Goal: Find specific page/section: Find specific page/section

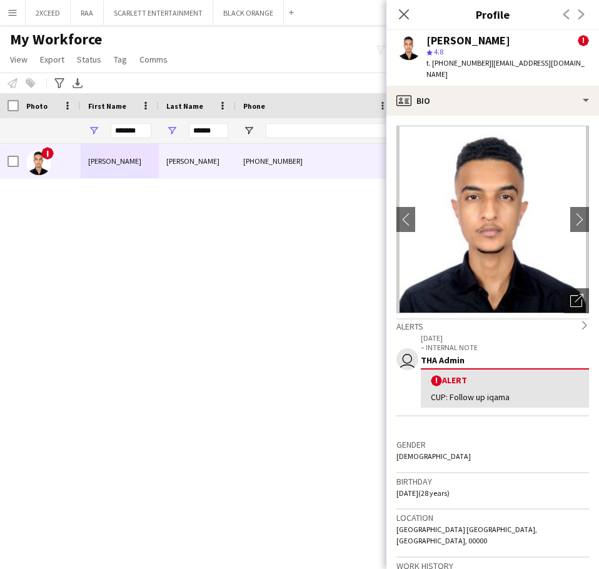
scroll to position [355, 0]
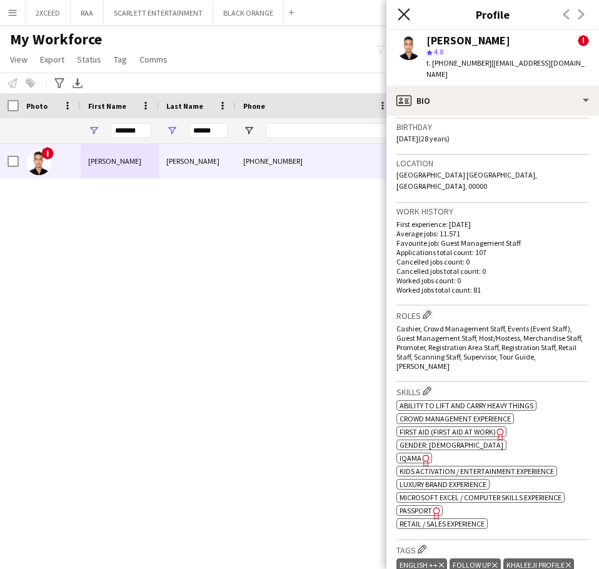
click at [401, 12] on icon at bounding box center [404, 14] width 12 height 12
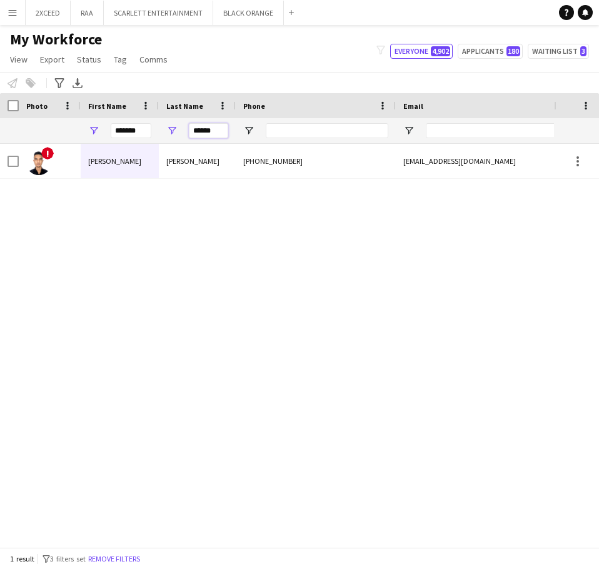
drag, startPoint x: 191, startPoint y: 129, endPoint x: 248, endPoint y: 123, distance: 57.2
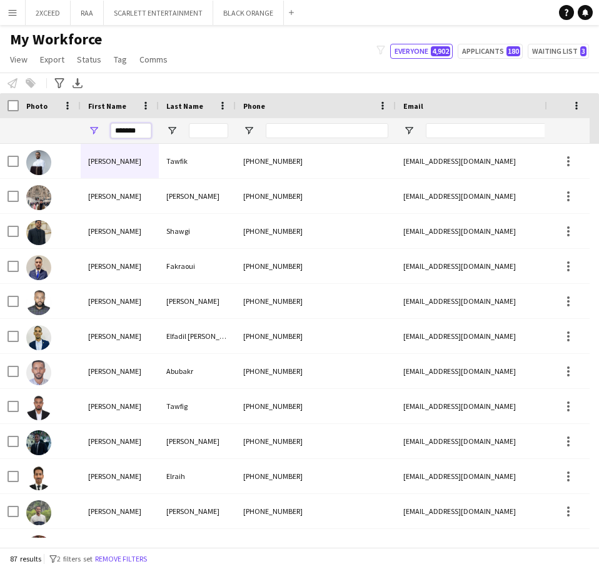
drag, startPoint x: 147, startPoint y: 133, endPoint x: 57, endPoint y: 133, distance: 90.0
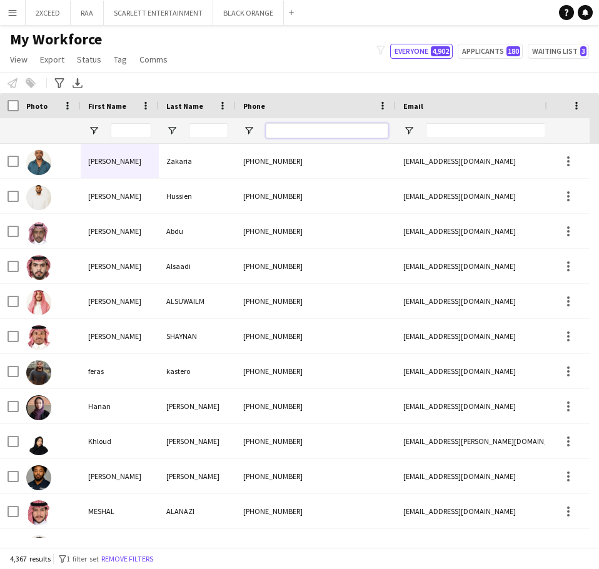
click at [308, 131] on input "Phone Filter Input" at bounding box center [327, 130] width 123 height 15
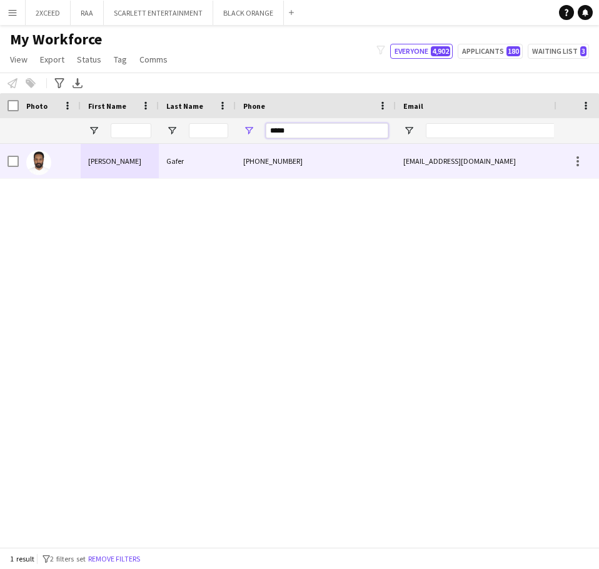
type input "*****"
click at [305, 161] on div "[PHONE_NUMBER]" at bounding box center [316, 161] width 160 height 34
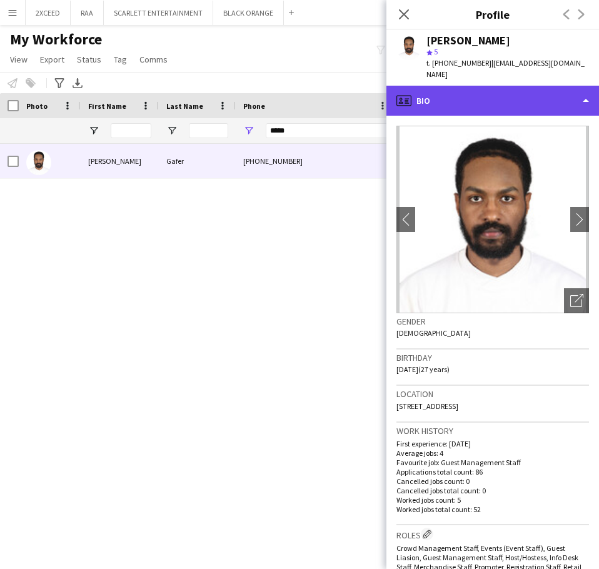
click at [498, 95] on div "profile Bio" at bounding box center [492, 101] width 213 height 30
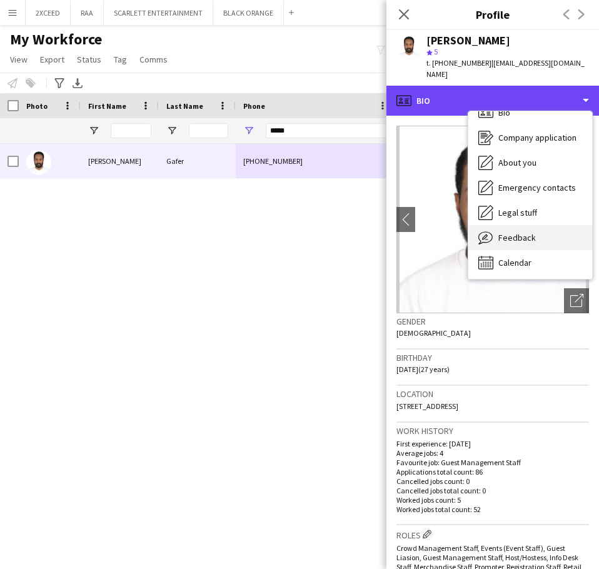
scroll to position [18, 0]
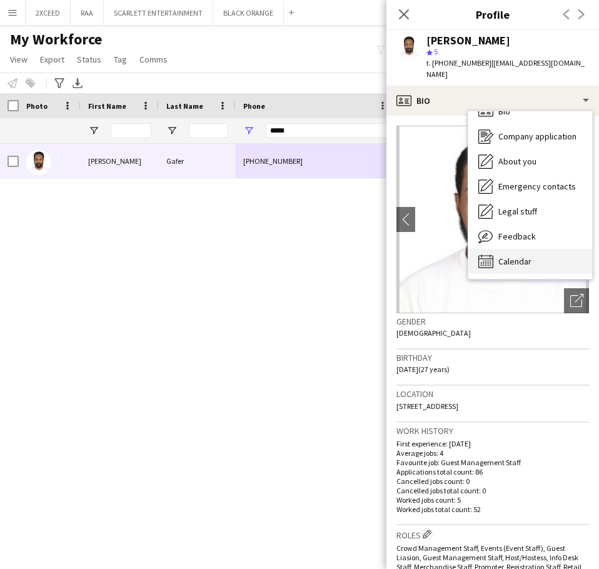
click at [545, 256] on div "Calendar Calendar" at bounding box center [530, 261] width 124 height 25
